Goal: Task Accomplishment & Management: Complete application form

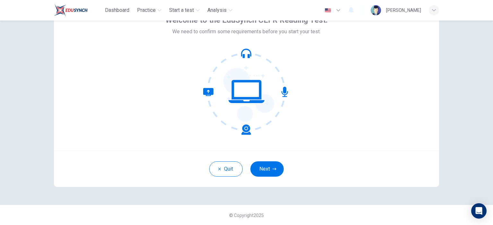
scroll to position [9, 0]
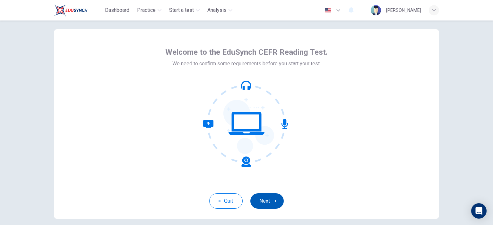
click at [276, 200] on button "Next" at bounding box center [266, 201] width 33 height 15
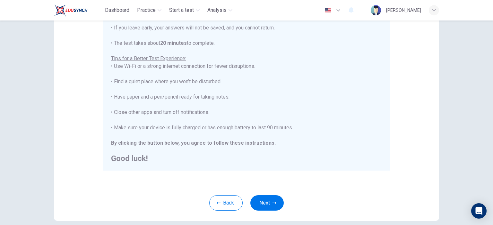
scroll to position [106, 0]
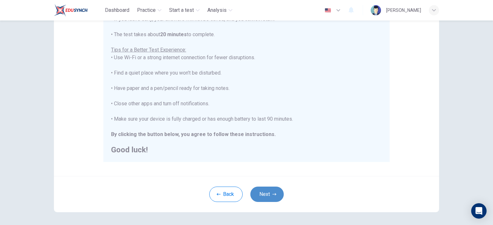
click at [265, 193] on button "Next" at bounding box center [266, 194] width 33 height 15
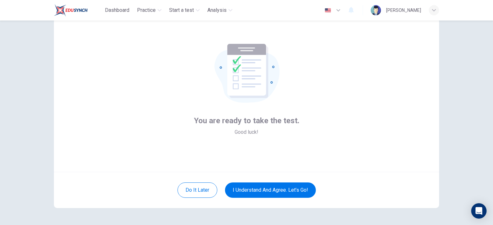
scroll to position [9, 0]
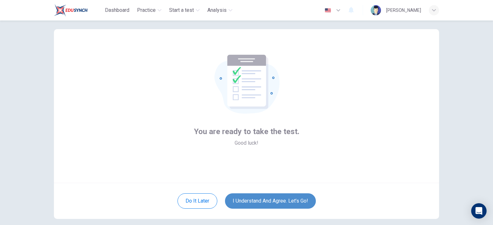
click at [280, 202] on button "I understand and agree. Let’s go!" at bounding box center [270, 201] width 91 height 15
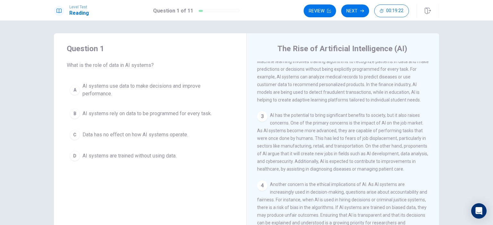
scroll to position [64, 0]
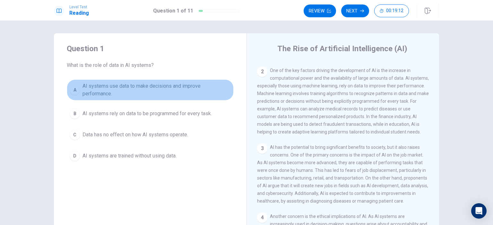
click at [135, 93] on span "AI systems use data to make decisions and improve performance." at bounding box center [156, 89] width 148 height 15
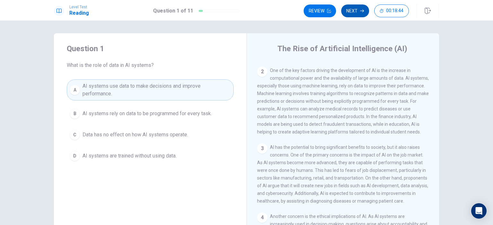
click at [351, 8] on button "Next" at bounding box center [355, 10] width 28 height 13
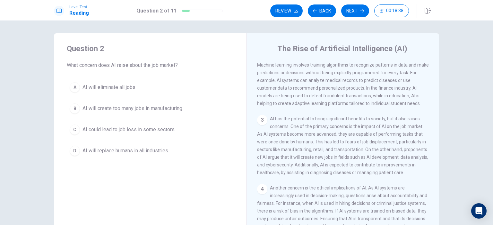
scroll to position [96, 0]
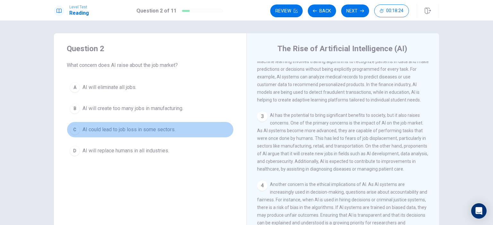
click at [129, 131] on span "AI could lead to job loss in some sectors." at bounding box center [128, 130] width 93 height 8
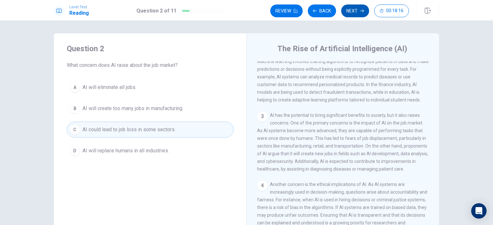
click at [362, 11] on icon "button" at bounding box center [362, 11] width 4 height 4
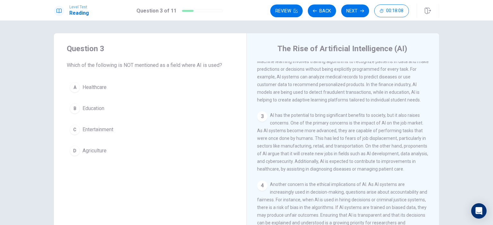
scroll to position [128, 0]
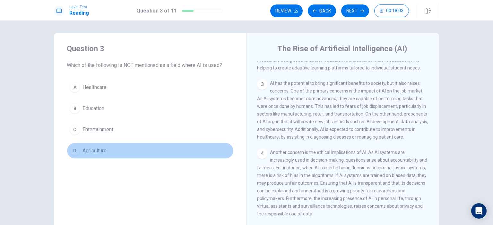
click at [99, 149] on span "Agriculture" at bounding box center [94, 151] width 24 height 8
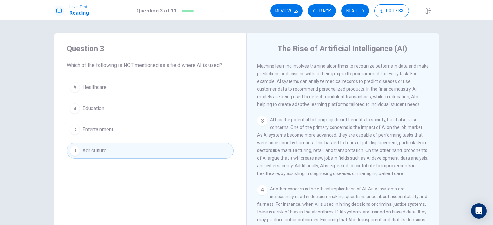
scroll to position [60, 0]
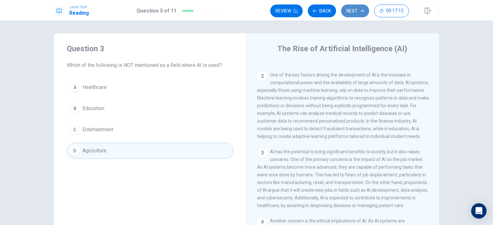
click at [354, 10] on button "Next" at bounding box center [355, 10] width 28 height 13
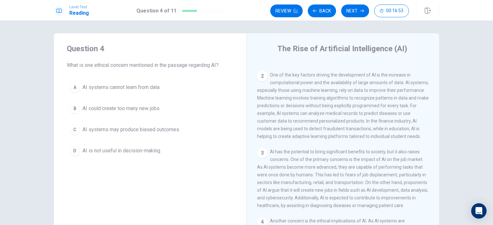
click at [160, 134] on button "C AI systems may produce biased outcomes." at bounding box center [150, 130] width 167 height 16
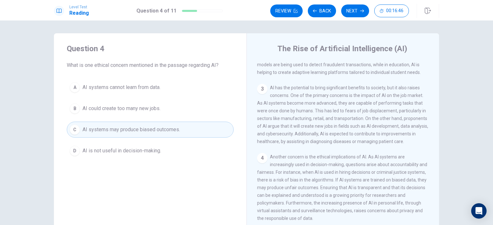
scroll to position [156, 0]
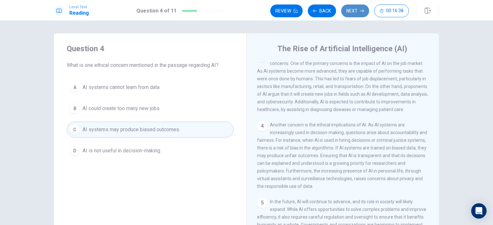
click at [361, 10] on icon "button" at bounding box center [362, 11] width 4 height 4
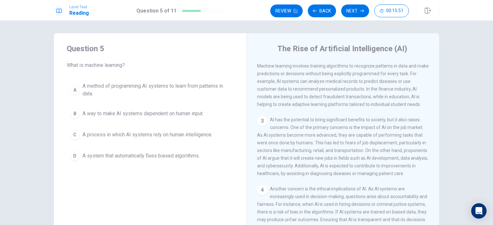
scroll to position [60, 0]
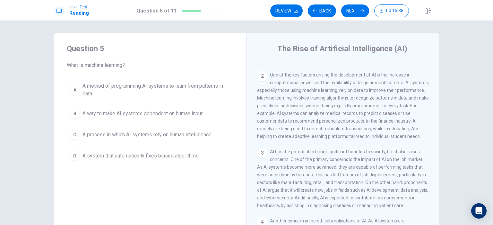
click at [119, 91] on span "A method of programming AI systems to learn from patterns in data." at bounding box center [156, 89] width 148 height 15
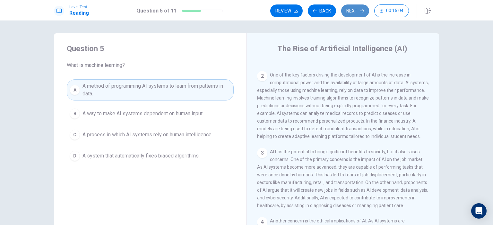
click at [354, 11] on button "Next" at bounding box center [355, 10] width 28 height 13
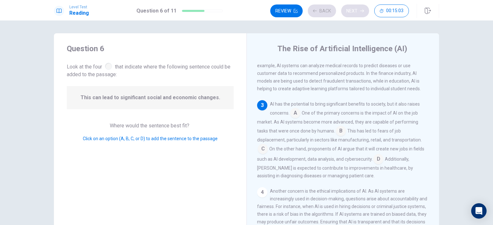
scroll to position [110, 0]
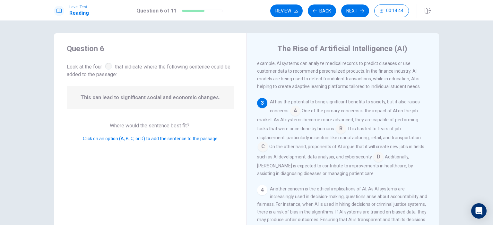
click at [294, 115] on input at bounding box center [295, 111] width 10 height 10
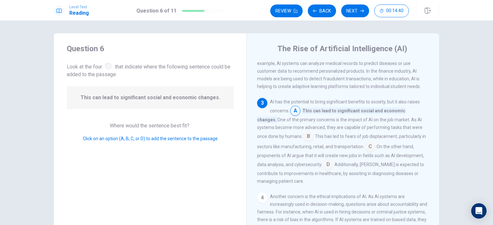
click at [303, 140] on input at bounding box center [308, 137] width 10 height 10
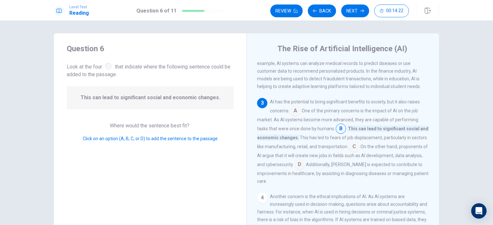
click at [352, 150] on input at bounding box center [354, 147] width 10 height 10
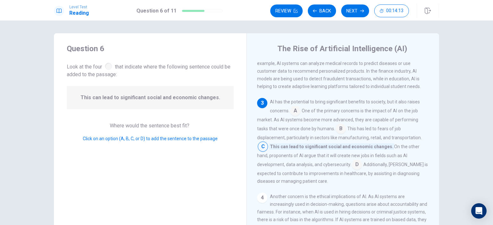
click at [357, 11] on button "Next" at bounding box center [355, 10] width 28 height 13
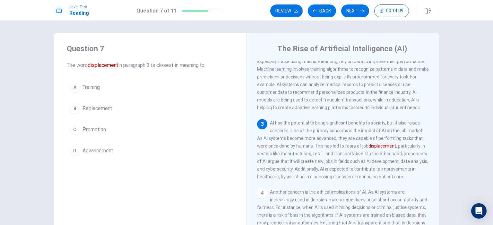
scroll to position [96, 0]
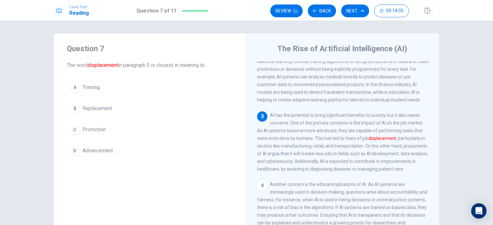
click at [98, 112] on span "Replacement" at bounding box center [97, 109] width 30 height 8
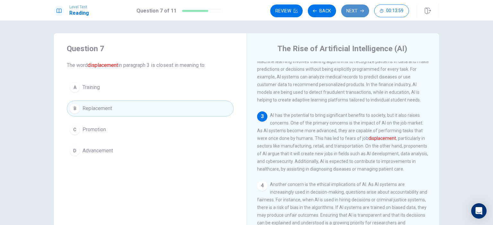
click at [356, 13] on button "Next" at bounding box center [355, 10] width 28 height 13
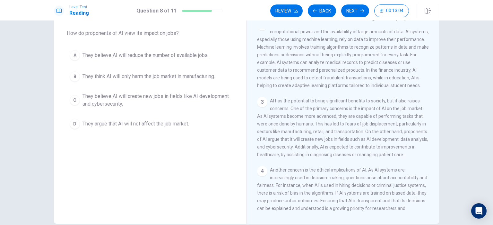
scroll to position [188, 0]
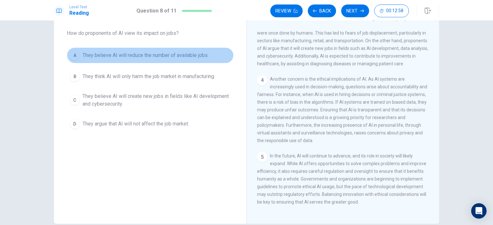
click at [140, 57] on span "They believe AI will reduce the number of available jobs." at bounding box center [145, 56] width 126 height 8
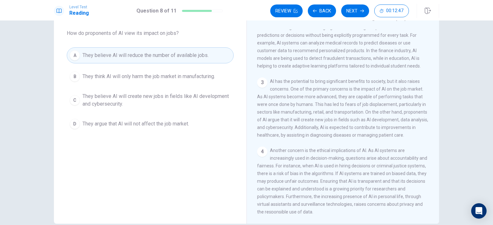
scroll to position [92, 0]
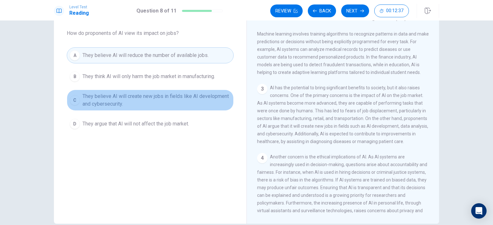
click at [151, 98] on span "They believe AI will create new jobs in fields like AI development and cybersec…" at bounding box center [156, 100] width 148 height 15
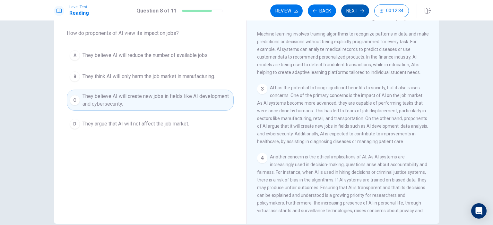
click at [360, 13] on button "Next" at bounding box center [355, 10] width 28 height 13
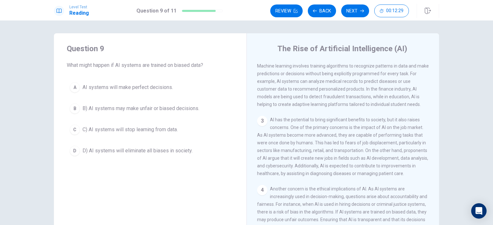
scroll to position [124, 0]
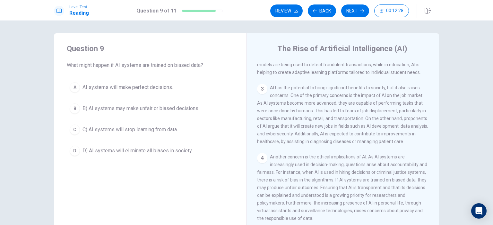
click at [180, 113] on button "B B) AI systems may make unfair or biased decisions." at bounding box center [150, 109] width 167 height 16
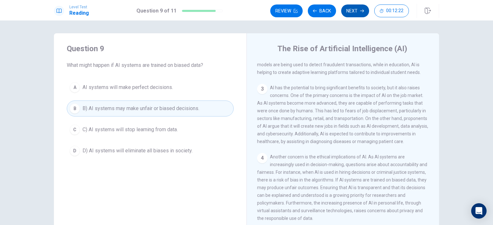
click at [356, 12] on button "Next" at bounding box center [355, 10] width 28 height 13
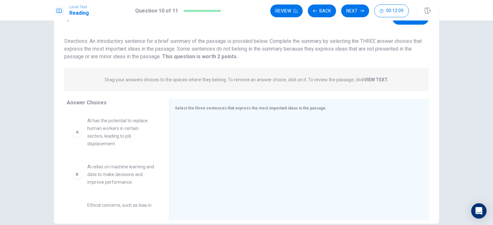
scroll to position [64, 0]
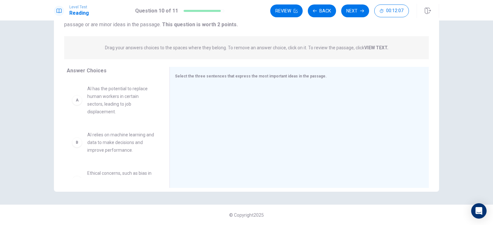
click at [120, 105] on span "AI has the potential to replace human workers in certain sectors, leading to jo…" at bounding box center [120, 100] width 67 height 31
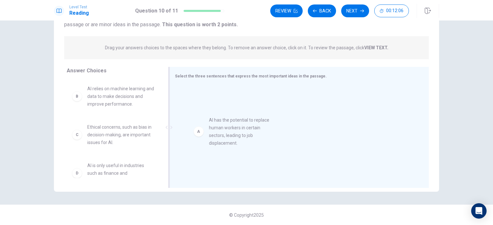
drag, startPoint x: 116, startPoint y: 104, endPoint x: 241, endPoint y: 136, distance: 128.7
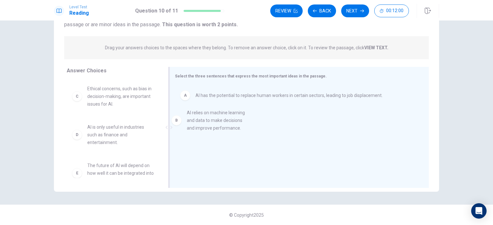
drag, startPoint x: 123, startPoint y: 100, endPoint x: 242, endPoint y: 137, distance: 124.4
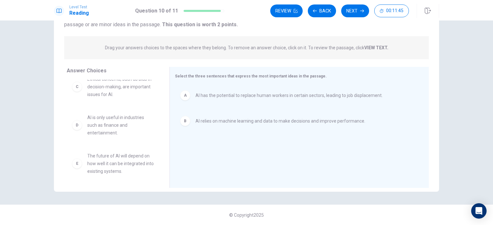
scroll to position [0, 0]
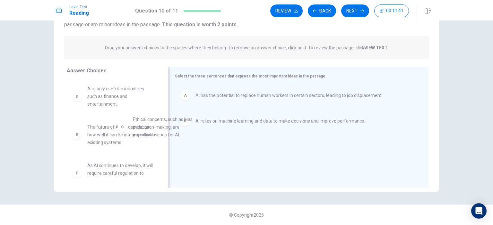
drag, startPoint x: 114, startPoint y: 106, endPoint x: 228, endPoint y: 158, distance: 126.1
click at [228, 158] on div "A AI has the potential to replace human workers in certain sectors, leading to …" at bounding box center [296, 128] width 243 height 86
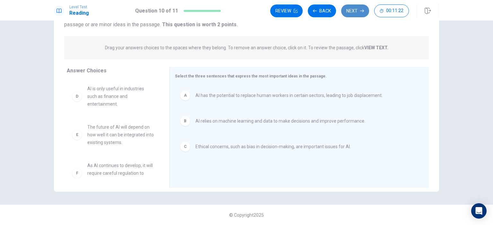
click at [350, 13] on button "Next" at bounding box center [355, 10] width 28 height 13
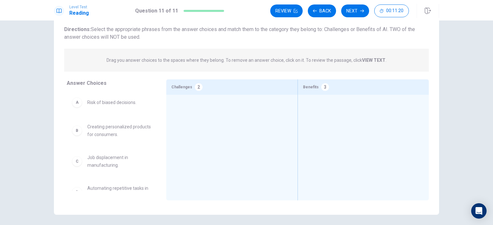
scroll to position [32, 0]
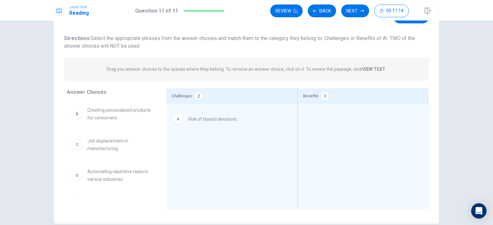
drag, startPoint x: 112, startPoint y: 114, endPoint x: 254, endPoint y: 141, distance: 144.9
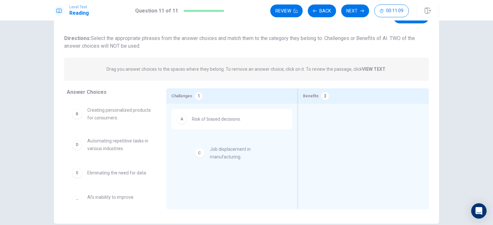
drag, startPoint x: 114, startPoint y: 146, endPoint x: 240, endPoint y: 155, distance: 126.3
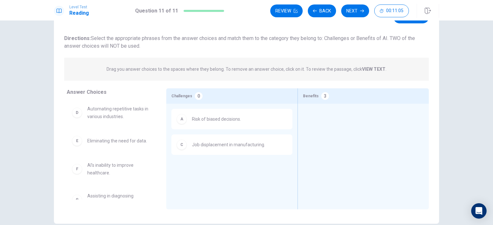
scroll to position [45, 0]
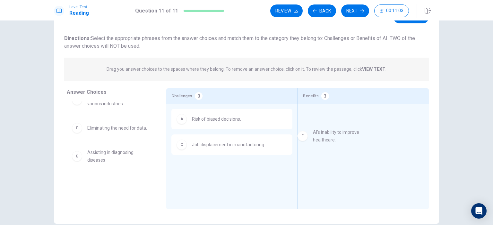
drag, startPoint x: 120, startPoint y: 157, endPoint x: 352, endPoint y: 137, distance: 233.7
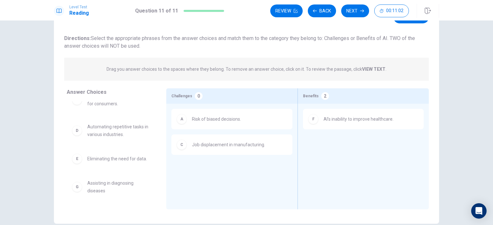
scroll to position [14, 0]
drag, startPoint x: 109, startPoint y: 189, endPoint x: 353, endPoint y: 159, distance: 245.6
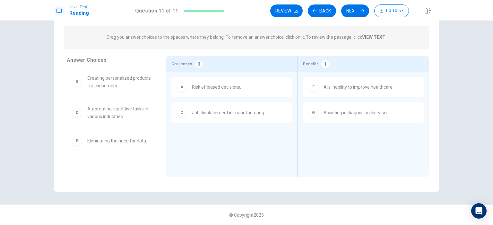
scroll to position [32, 0]
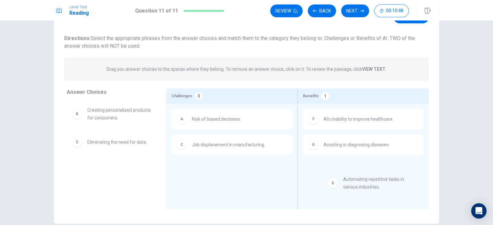
drag, startPoint x: 133, startPoint y: 160, endPoint x: 363, endPoint y: 186, distance: 231.1
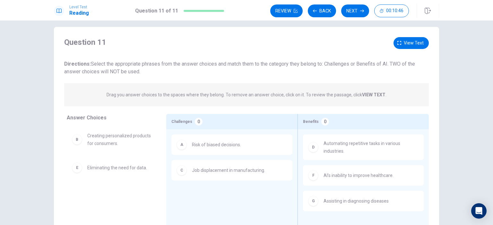
scroll to position [0, 0]
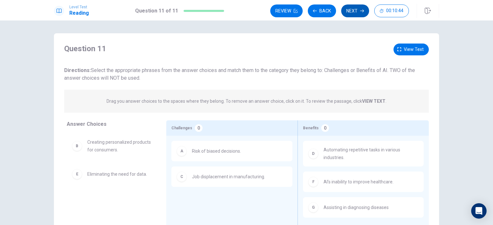
click at [354, 10] on button "Next" at bounding box center [355, 10] width 28 height 13
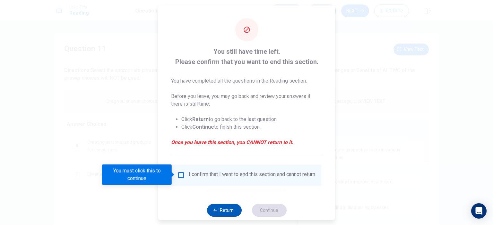
click at [224, 215] on button "Return" at bounding box center [224, 210] width 35 height 13
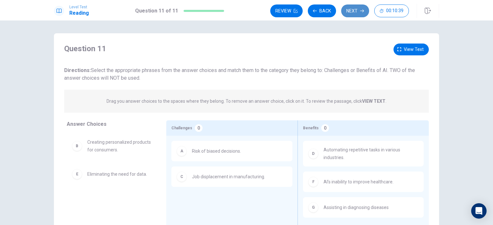
click at [350, 9] on button "Next" at bounding box center [355, 10] width 28 height 13
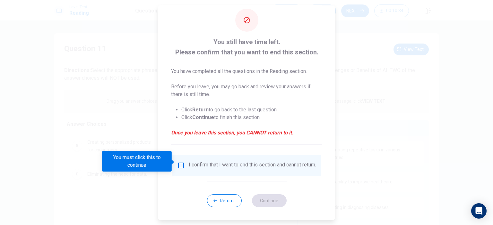
scroll to position [13, 0]
click at [179, 162] on input "You must click this to continue" at bounding box center [181, 166] width 8 height 8
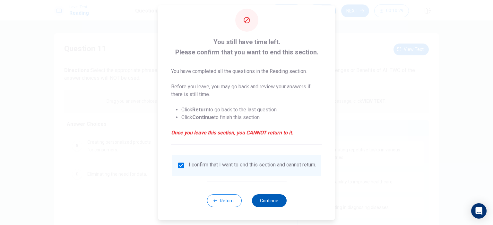
click at [273, 199] on button "Continue" at bounding box center [268, 201] width 35 height 13
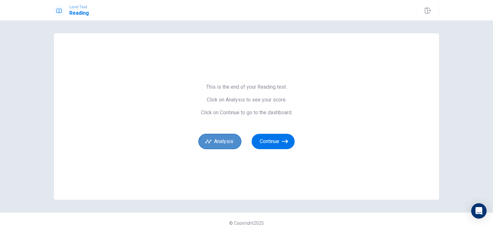
click at [228, 142] on button "Analysis" at bounding box center [219, 141] width 43 height 15
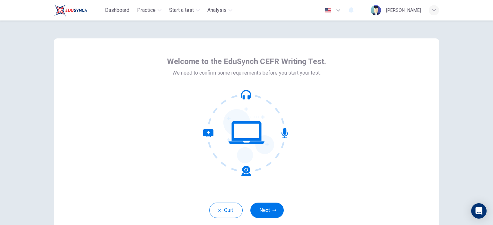
click at [455, 119] on div "Welcome to the EduSynch CEFR Writing Test. We need to confirm some requirements…" at bounding box center [246, 123] width 493 height 205
click at [270, 207] on button "Next" at bounding box center [266, 210] width 33 height 15
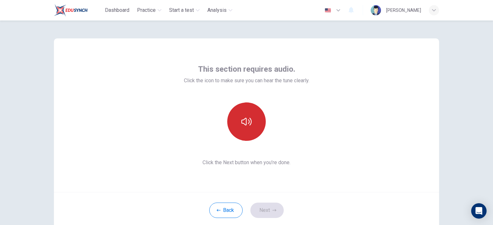
click at [242, 123] on icon "button" at bounding box center [246, 122] width 10 height 10
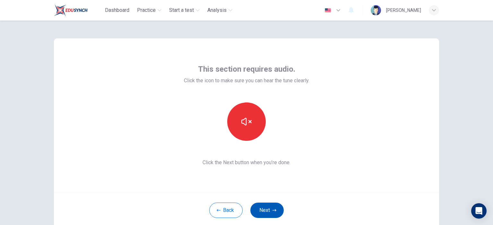
click at [268, 208] on button "Next" at bounding box center [266, 210] width 33 height 15
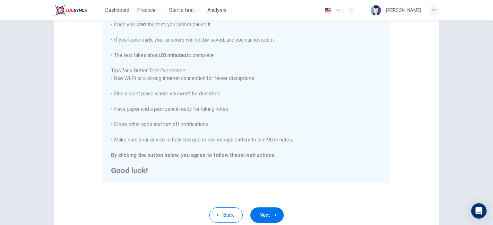
scroll to position [96, 0]
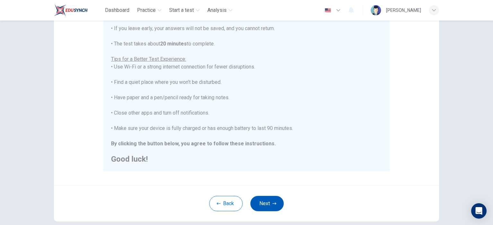
click at [261, 206] on button "Next" at bounding box center [266, 203] width 33 height 15
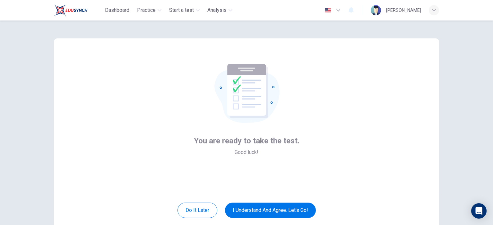
scroll to position [32, 0]
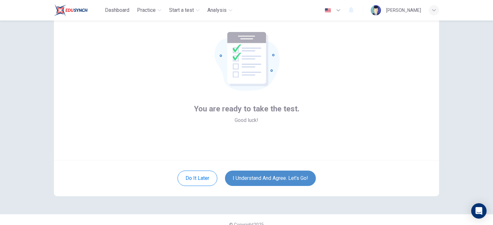
click at [259, 177] on button "I understand and agree. Let’s go!" at bounding box center [270, 178] width 91 height 15
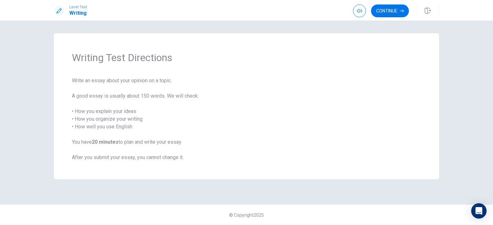
click at [321, 100] on span "Write an essay about your opinion on a topic. A good essay is usually about 150…" at bounding box center [246, 119] width 349 height 85
click at [392, 11] on button "Continue" at bounding box center [390, 10] width 38 height 13
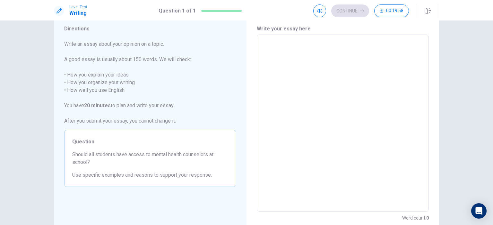
scroll to position [32, 0]
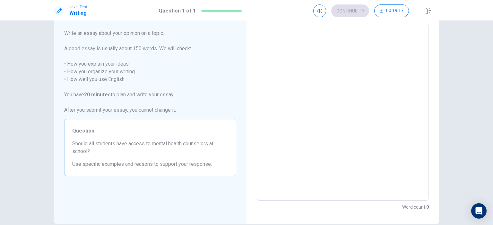
click at [310, 78] on textarea at bounding box center [342, 112] width 163 height 167
type textarea "I"
type textarea "x"
type textarea "In"
type textarea "x"
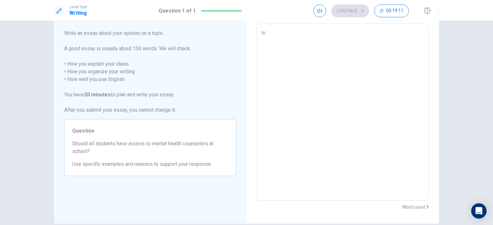
type textarea "In"
type textarea "x"
type textarea "In t"
type textarea "x"
type textarea "In to"
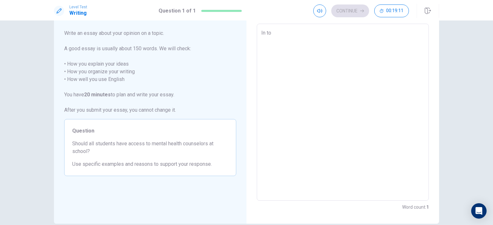
type textarea "x"
type textarea "In [PERSON_NAME]"
type textarea "x"
type textarea "In toda"
type textarea "x"
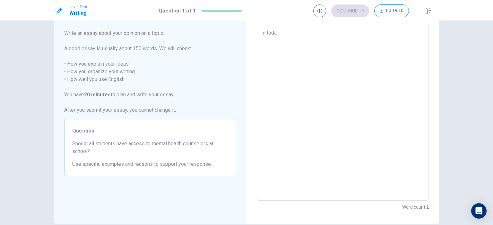
type textarea "In [DATE]"
type textarea "x"
type textarea "In [DATE]'"
type textarea "x"
type textarea "In [DATE]"
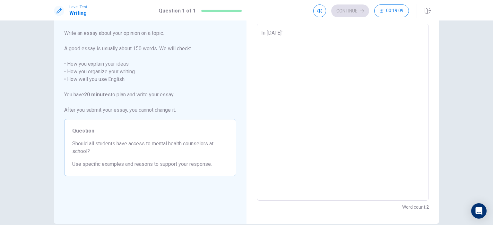
type textarea "x"
type textarea "In [DATE]"
type textarea "x"
type textarea "In [DATE] f"
type textarea "x"
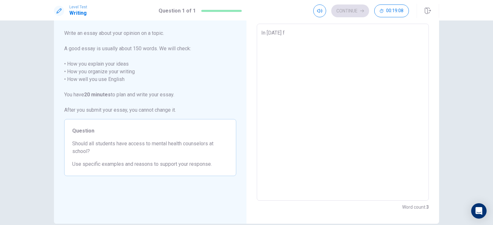
type textarea "In [DATE] fa"
type textarea "x"
type textarea "In [DATE] fas"
type textarea "x"
type textarea "In [DATE] fast"
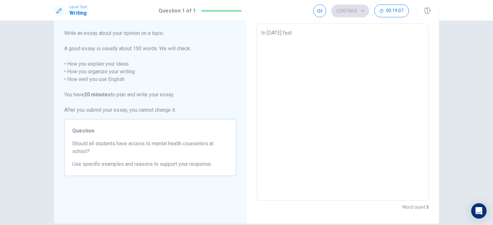
type textarea "x"
type textarea "In [DATE] fast"
type textarea "x"
type textarea "In [DATE] fast p"
type textarea "x"
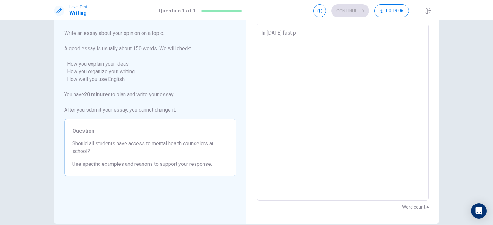
type textarea "In [DATE] fast pa"
type textarea "x"
type textarea "In [DATE] fast pac"
type textarea "x"
type textarea "In [DATE] fast pace"
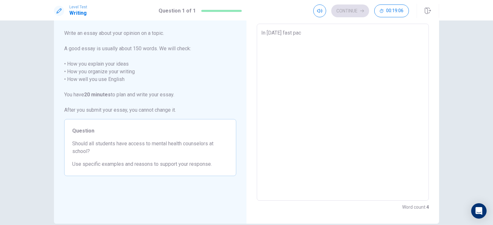
type textarea "x"
type textarea "In [DATE] fast paced"
type textarea "x"
type textarea "In [DATE] fast pace"
type textarea "x"
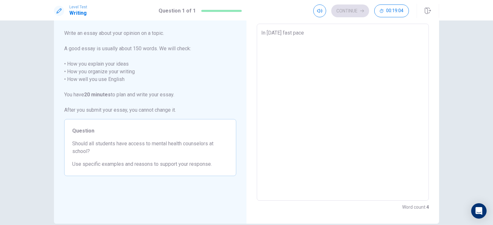
type textarea "In [DATE] fast pac"
type textarea "x"
type textarea "In [DATE] fast p"
type textarea "x"
type textarea "In [DATE] fast"
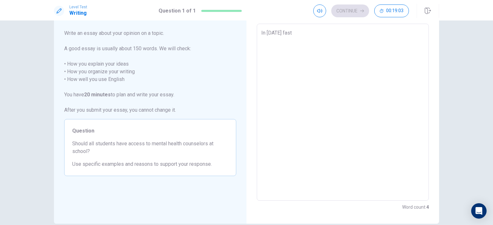
type textarea "x"
type textarea "In [DATE] fast"
type textarea "x"
type textarea "In [DATE] fast-"
type textarea "x"
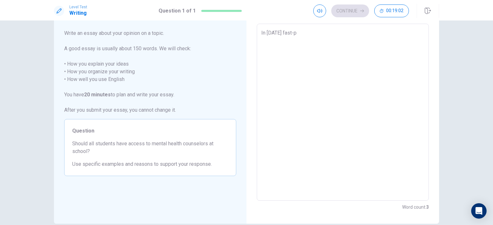
type textarea "In [DATE] fast-pa"
type textarea "x"
type textarea "In [DATE] fast-pas"
type textarea "x"
type textarea "In [DATE] fast-pase"
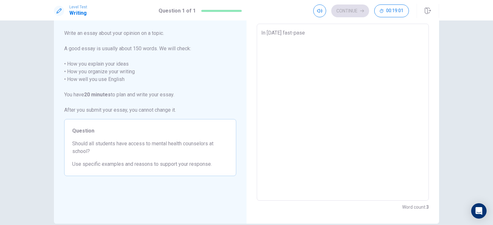
type textarea "x"
type textarea "In [DATE] fast-pas"
type textarea "x"
type textarea "In [DATE] fast-pa"
type textarea "x"
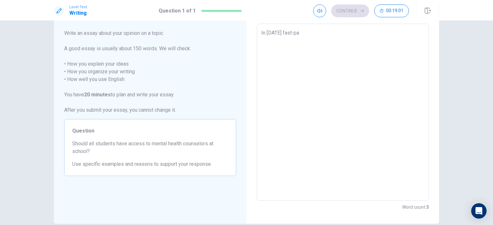
type textarea "In [DATE] fast-pac"
type textarea "x"
type textarea "In [DATE] fast-pace"
type textarea "x"
type textarea "In [DATE] fast-paced"
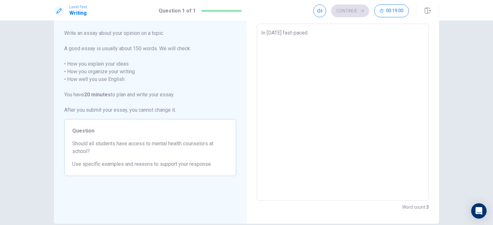
type textarea "x"
type textarea "In [DATE] fast-paced"
type textarea "x"
type textarea "In [DATE] fast-paced w"
type textarea "x"
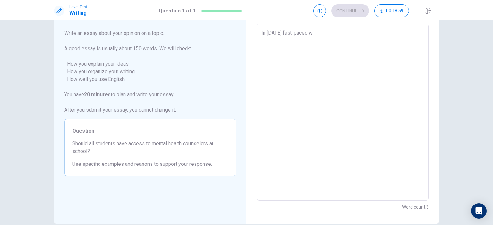
type textarea "In [DATE] fast-paced wo"
type textarea "x"
type textarea "In [DATE] fast-paced wor"
type textarea "x"
type textarea "In [DATE] fast-paced worl"
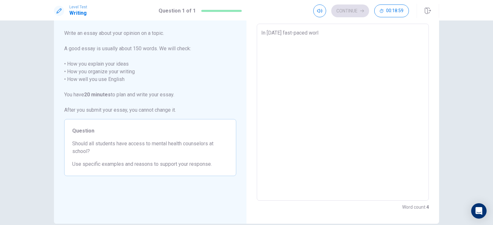
type textarea "x"
type textarea "In [DATE] fast-paced world"
type textarea "x"
type textarea "In [DATE] fast-paced world,"
type textarea "x"
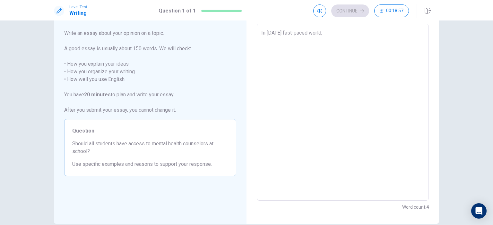
type textarea "In [DATE] fast-paced world,"
type textarea "x"
type textarea "In [DATE] fast-paced world, s"
type textarea "x"
type textarea "In [DATE] fast-paced world, st"
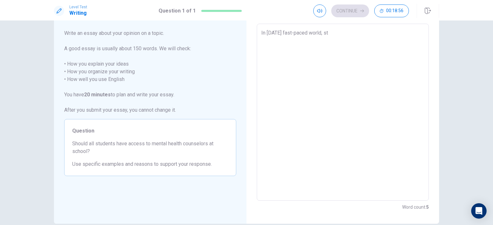
type textarea "x"
type textarea "In [DATE] fast-paced world, stu"
type textarea "x"
type textarea "In [DATE] fast-paced world, stud"
type textarea "x"
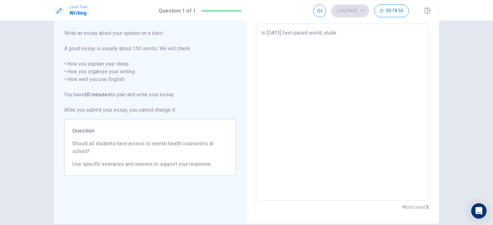
type textarea "In [DATE] fast-paced world, studen"
type textarea "x"
type textarea "In [DATE] fast-paced world, student"
type textarea "x"
type textarea "In [DATE] fast-paced world, students"
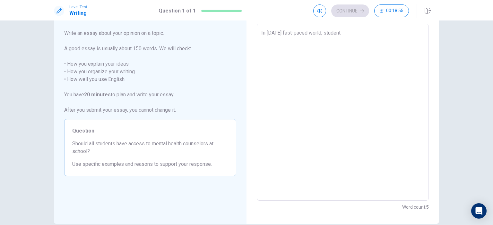
type textarea "x"
type textarea "In [DATE] fast-paced world, students"
type textarea "x"
type textarea "In [DATE] fast-paced world, students f"
type textarea "x"
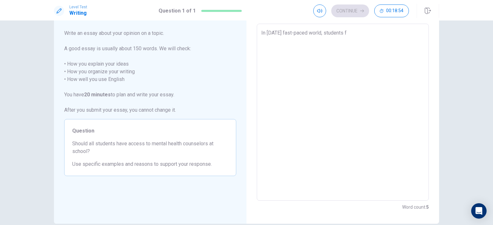
type textarea "In [DATE] fast-paced world, students fa"
type textarea "x"
type textarea "In [DATE] fast-paced world, students fac"
type textarea "x"
type textarea "In [DATE] fast-paced world, students face"
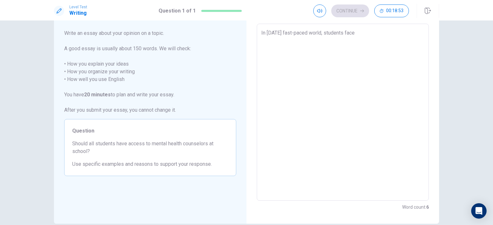
type textarea "x"
type textarea "In [DATE] fast-paced world, students face"
type textarea "x"
type textarea "In [DATE] fast-paced world, students face m"
type textarea "x"
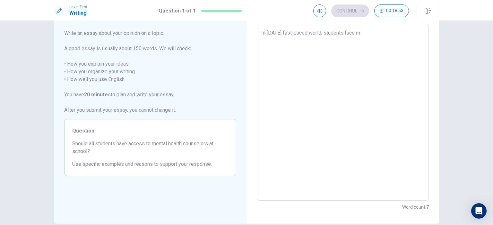
type textarea "In [DATE] fast-paced world, students face mo"
type textarea "x"
type textarea "In [DATE] fast-paced world, students face mou"
type textarea "x"
type textarea "In [DATE] fast-paced world, students face moun"
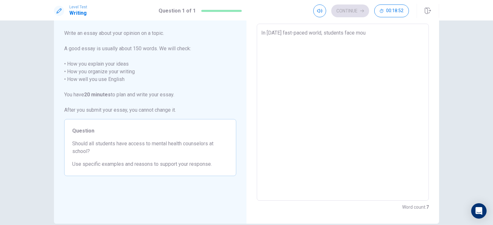
type textarea "x"
type textarea "In [DATE] fast-paced world, students face mount"
type textarea "x"
type textarea "In [DATE] fast-paced world, students face mounti"
type textarea "x"
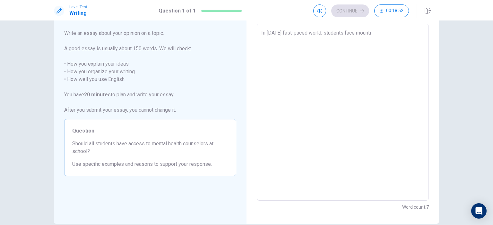
type textarea "In [DATE] fast-paced world, students face mountin"
type textarea "x"
type textarea "In [DATE] fast-paced world, students face mounting"
type textarea "x"
type textarea "In [DATE] fast-paced world, students face mounting"
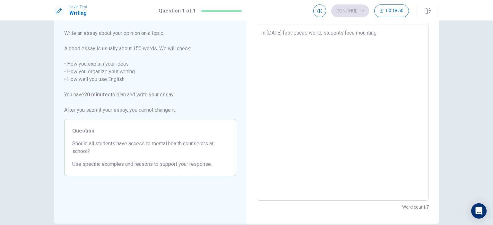
type textarea "x"
type textarea "In [DATE] fast-paced world, students face mounting p"
type textarea "x"
type textarea "In [DATE] fast-paced world, students face mounting pr"
type textarea "x"
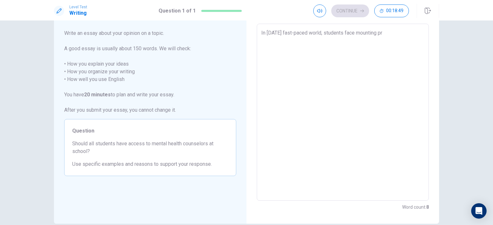
type textarea "In [DATE] fast-paced world, students face mounting pre"
type textarea "x"
type textarea "In [DATE] fast-paced world, students face mounting pres"
type textarea "x"
type textarea "In [DATE] fast-paced world, students face mounting press"
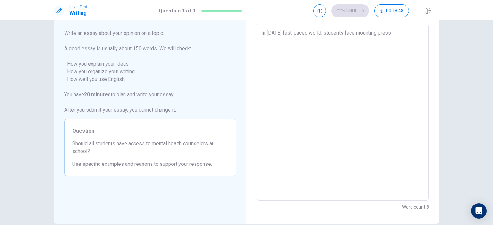
type textarea "x"
type textarea "In [DATE] fast-paced world, students face mounting pressu"
type textarea "x"
type textarea "In [DATE] fast-paced world, students face mounting pressur"
type textarea "x"
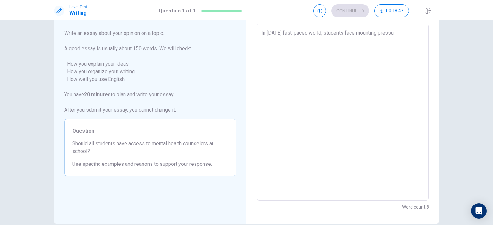
type textarea "In [DATE] fast-paced world, students face mounting pressure"
type textarea "x"
type textarea "In [DATE] fast-paced world, students face mounting pressure"
type textarea "x"
type textarea "In [DATE] fast-paced world, students face mounting pressure f"
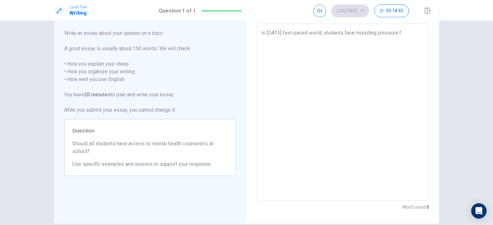
type textarea "x"
type textarea "In [DATE] fast-paced world, students face mounting pressure fr"
type textarea "x"
type textarea "In [DATE] fast-paced world, students face mounting pressure fro"
type textarea "x"
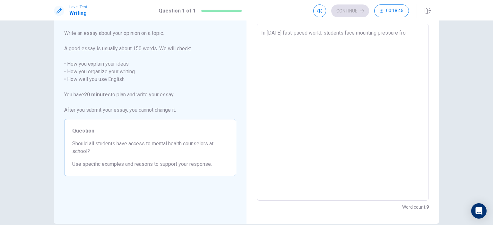
type textarea "In [DATE] fast-paced world, students face mounting pressure from"
type textarea "x"
type textarea "In [DATE] fast-paced world, students face mounting pressure from"
type textarea "x"
type textarea "In [DATE] fast-paced world, students face mounting pressure from a"
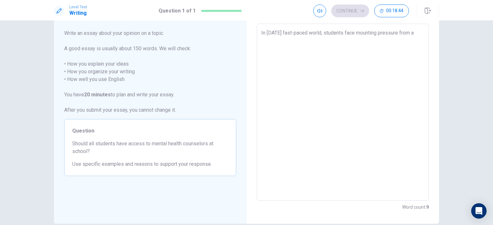
type textarea "x"
type textarea "In [DATE] fast-paced world, students face mounting pressure from ac"
type textarea "x"
type textarea "In [DATE] fast-paced world, students face mounting pressure from aca"
type textarea "x"
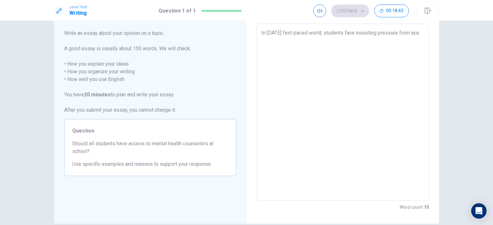
type textarea "In [DATE] fast-paced world, students face mounting pressure from acad"
type textarea "x"
type textarea "In [DATE] fast-paced world, students face mounting pressure from academ"
type textarea "x"
type textarea "In [DATE] fast-paced world, students face mounting pressure from academi"
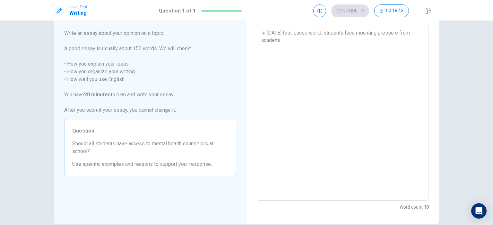
type textarea "x"
type textarea "In [DATE] fast-paced world, students face mounting pressure from academic"
type textarea "x"
type textarea "In [DATE] fast-paced world, students face mounting pressure from academics"
type textarea "x"
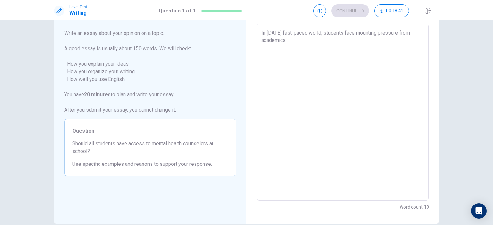
type textarea "In [DATE] fast-paced world, students face mounting pressure from academics,"
type textarea "x"
type textarea "In [DATE] fast-paced world, students face mounting pressure from academics,"
type textarea "x"
type textarea "In [DATE] fast-paced world, students face mounting pressure from academics, s"
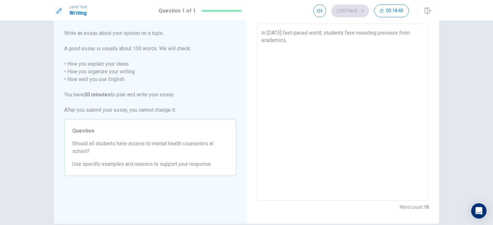
type textarea "x"
type textarea "In [DATE] fast-paced world, students face mounting pressure from academics, so"
type textarea "x"
type textarea "In [DATE] fast-paced world, students face mounting pressure from academics, soc"
type textarea "x"
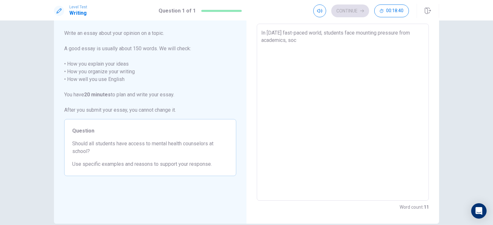
type textarea "In [DATE] fast-paced world, students face mounting pressure from academics, soci"
type textarea "x"
type textarea "In [DATE] fast-paced world, students face mounting pressure from academics, soc…"
type textarea "x"
type textarea "In [DATE] fast-paced world, students face mounting pressure from academics, soci"
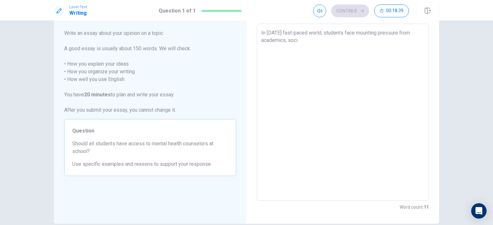
type textarea "x"
type textarea "In [DATE] fast-paced world, students face mounting pressure from academics, soc…"
type textarea "x"
type textarea "In [DATE] fast-paced world, students face mounting pressure from academics, soc…"
type textarea "x"
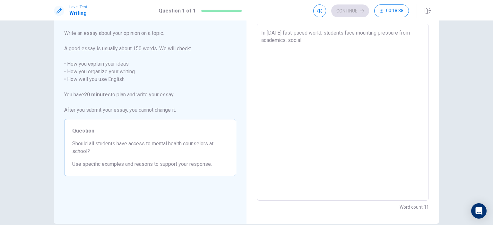
type textarea "In [DATE] fast-paced world, students face mounting pressure from academics, soc…"
type textarea "x"
type textarea "In [DATE] fast-paced world, students face mounting pressure from academics, soc…"
type textarea "x"
type textarea "In [DATE] fast-paced world, students face mounting pressure from academics, soc…"
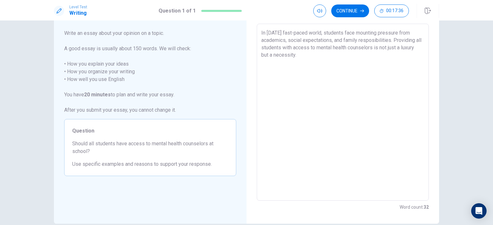
click at [261, 33] on textarea "In [DATE] fast-paced world, students face mounting pressure from academics, soc…" at bounding box center [342, 112] width 163 height 167
click at [261, 32] on textarea "In [DATE] fast-paced world, students face mounting pressure from academics, soc…" at bounding box center [342, 112] width 163 height 167
click at [330, 58] on textarea "In [DATE] fast-paced world, students face mounting pressure from academics, soc…" at bounding box center [342, 112] width 163 height 167
click at [308, 79] on textarea "In [DATE] fast-paced world, students face mounting pressure from academics, soc…" at bounding box center [342, 112] width 163 height 167
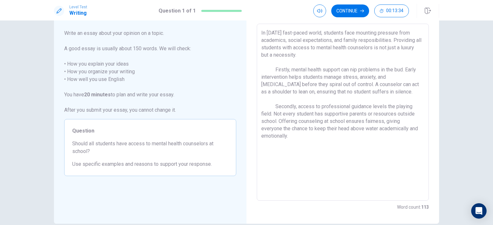
click at [270, 150] on textarea "In [DATE] fast-paced world, students face mounting pressure from academics, soc…" at bounding box center [342, 112] width 163 height 167
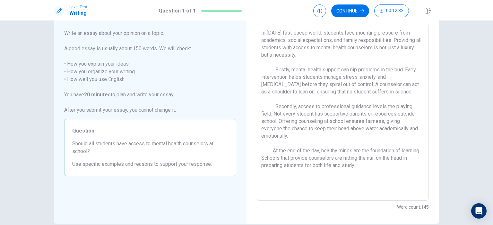
click at [294, 137] on textarea "In [DATE] fast-paced world, students face mounting pressure from academics, soc…" at bounding box center [342, 112] width 163 height 167
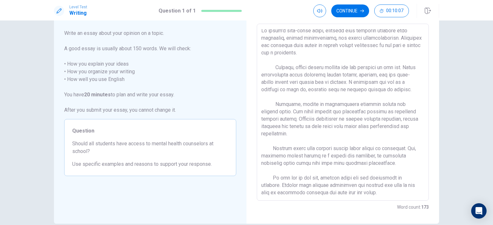
scroll to position [3, 0]
click at [352, 13] on button "Continue" at bounding box center [350, 10] width 38 height 13
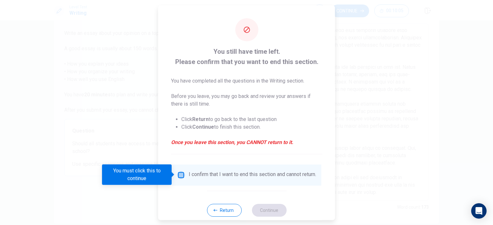
click at [180, 174] on input "You must click this to continue" at bounding box center [181, 175] width 8 height 8
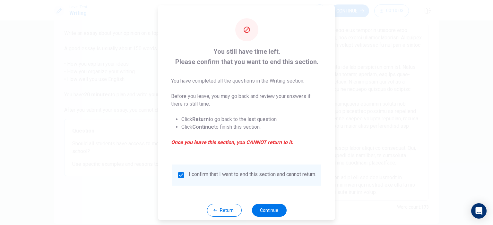
click at [351, 190] on div at bounding box center [246, 112] width 493 height 225
click at [228, 211] on button "Return" at bounding box center [224, 210] width 35 height 13
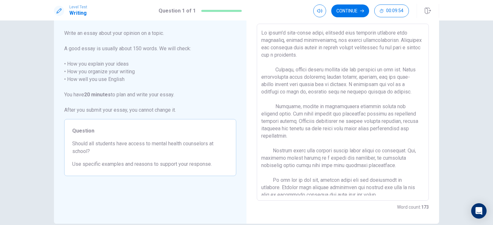
scroll to position [0, 0]
click at [356, 14] on button "Continue" at bounding box center [350, 10] width 38 height 13
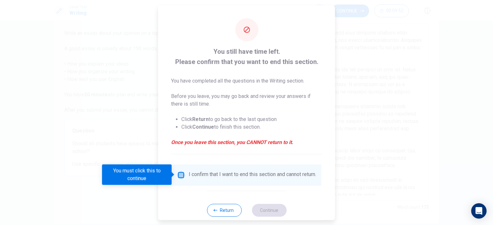
click at [180, 175] on input "You must click this to continue" at bounding box center [181, 175] width 8 height 8
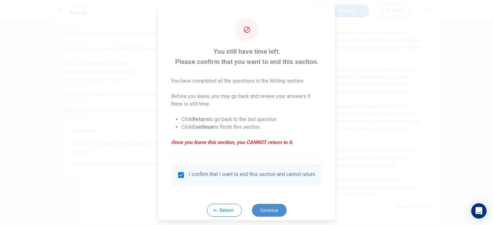
click at [268, 214] on button "Continue" at bounding box center [268, 210] width 35 height 13
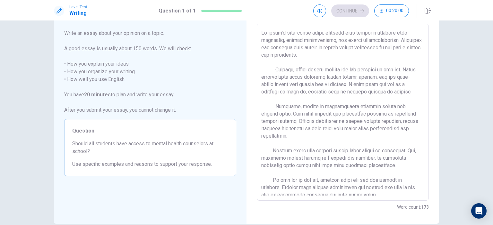
scroll to position [8, 0]
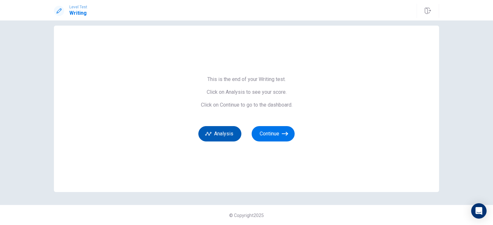
click at [223, 136] on button "Analysis" at bounding box center [219, 133] width 43 height 15
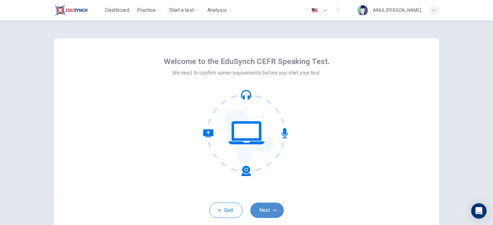
click at [267, 209] on button "Next" at bounding box center [266, 210] width 33 height 15
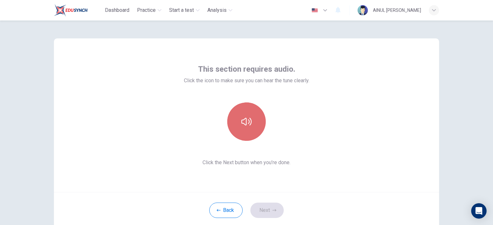
click at [246, 122] on icon "button" at bounding box center [246, 122] width 10 height 10
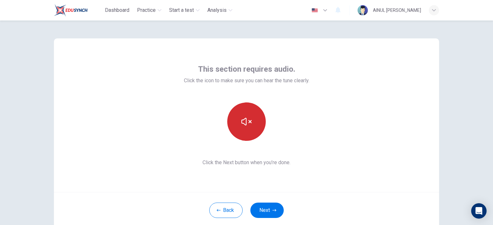
click at [242, 125] on icon "button" at bounding box center [246, 122] width 10 height 10
click at [268, 209] on button "Next" at bounding box center [266, 210] width 33 height 15
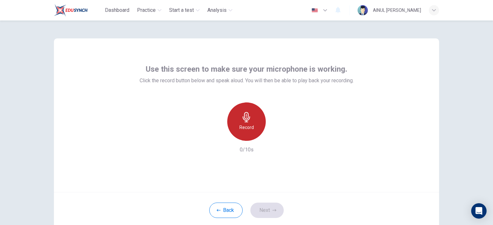
click at [250, 120] on icon "button" at bounding box center [246, 117] width 10 height 10
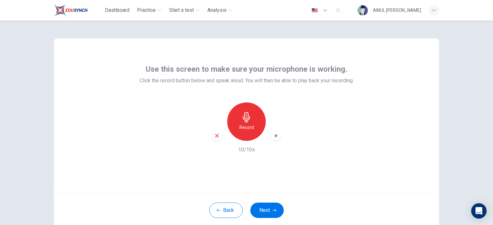
click at [273, 134] on icon "button" at bounding box center [276, 136] width 6 height 6
click at [273, 208] on button "Next" at bounding box center [266, 210] width 33 height 15
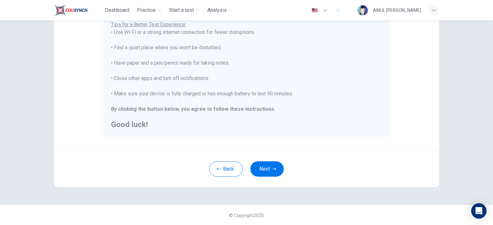
scroll to position [99, 0]
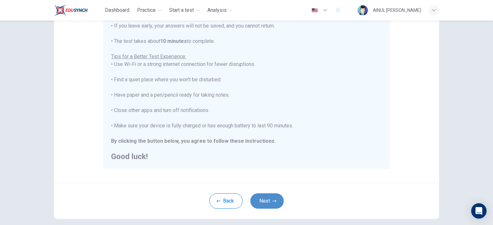
click at [268, 205] on button "Next" at bounding box center [266, 201] width 33 height 15
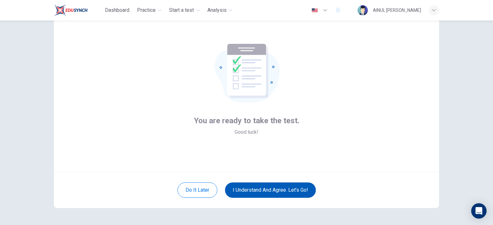
scroll to position [9, 0]
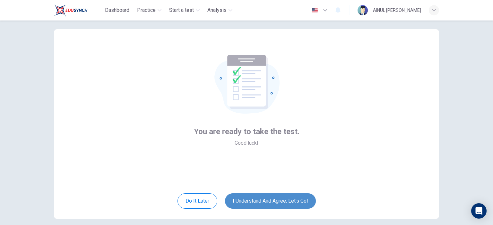
click at [273, 200] on button "I understand and agree. Let’s go!" at bounding box center [270, 201] width 91 height 15
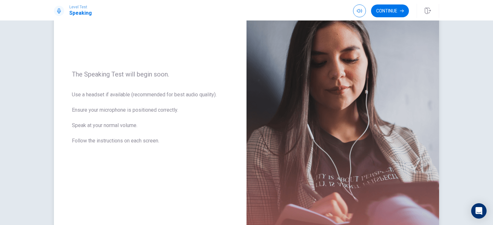
scroll to position [24, 0]
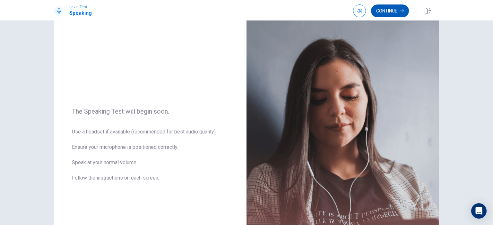
click at [380, 10] on button "Continue" at bounding box center [390, 10] width 38 height 13
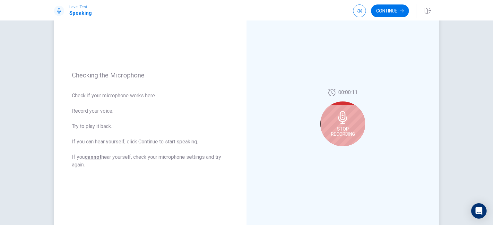
scroll to position [56, 0]
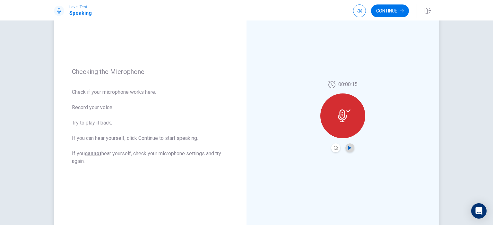
click at [348, 147] on icon "Play Audio" at bounding box center [350, 148] width 4 height 4
click at [398, 12] on button "Continue" at bounding box center [390, 10] width 38 height 13
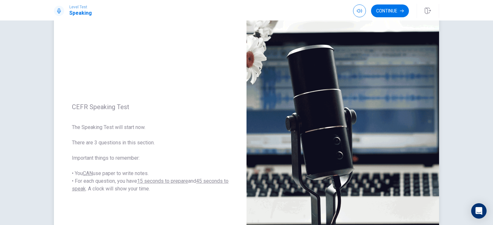
scroll to position [24, 0]
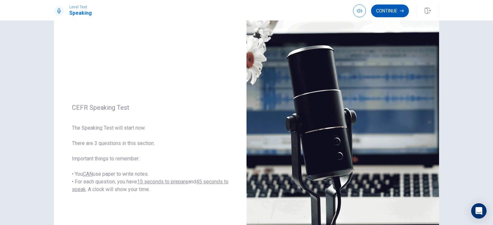
click at [390, 10] on button "Continue" at bounding box center [390, 10] width 38 height 13
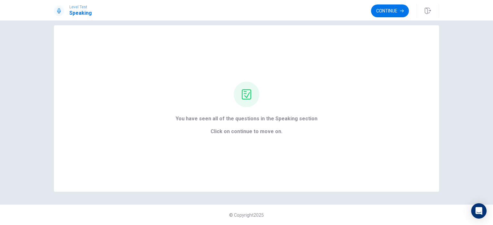
scroll to position [8, 0]
click at [386, 10] on button "Continue" at bounding box center [390, 10] width 38 height 13
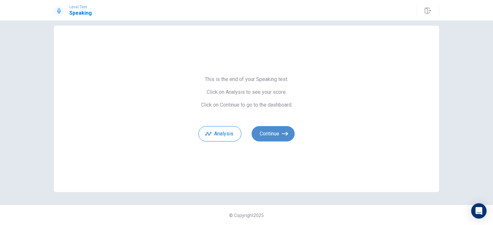
click at [278, 134] on button "Continue" at bounding box center [272, 133] width 43 height 15
